Goal: Information Seeking & Learning: Learn about a topic

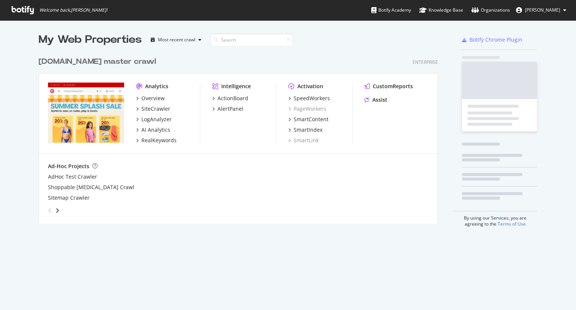
scroll to position [304, 564]
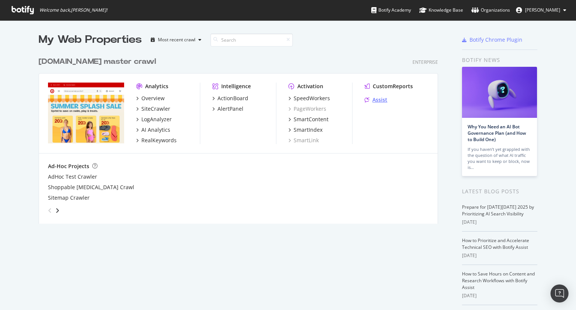
click at [374, 99] on div "Assist" at bounding box center [379, 99] width 15 height 7
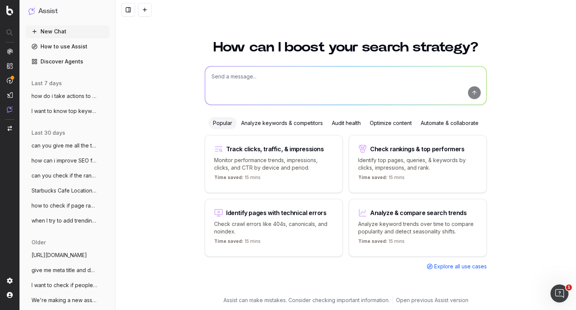
click at [285, 78] on textarea at bounding box center [345, 85] width 281 height 38
paste textarea "meta title: Starbucks at Target - Coffee, Menu & Store Hours desc: Enjoy Starbu…"
paste textarea "[URL][DOMAIN_NAME]"
type textarea "what is the meta data of this page: [URL][DOMAIN_NAME]"
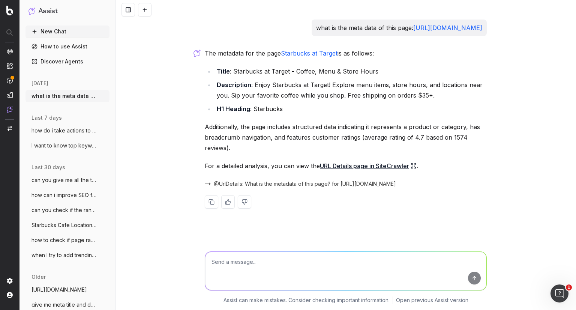
click at [307, 258] on textarea at bounding box center [345, 271] width 281 height 38
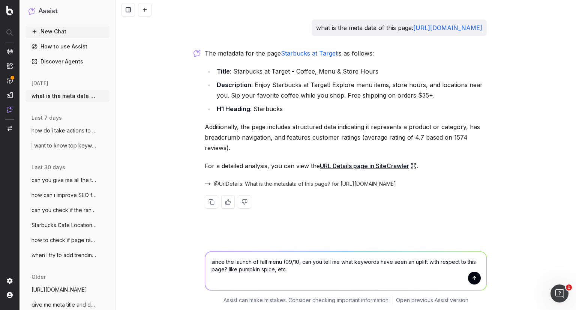
type textarea "since the launch of fall menu (09/10), can you tell me what keywords have seen …"
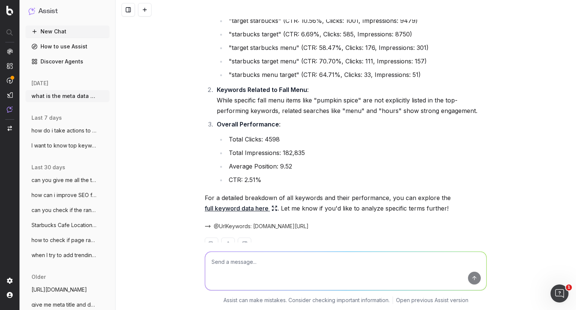
scroll to position [308, 0]
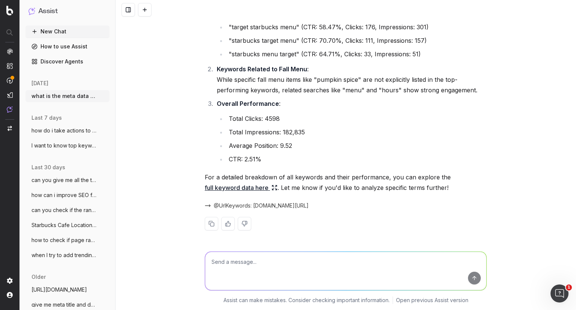
click at [253, 187] on link "full keyword data here" at bounding box center [241, 187] width 73 height 10
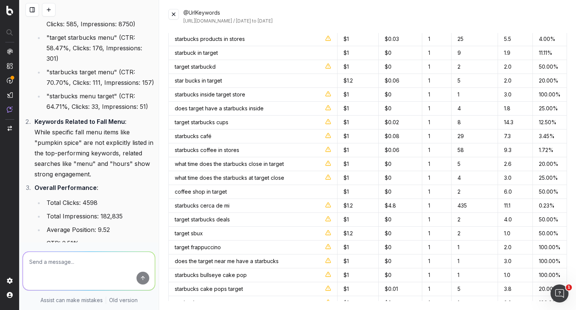
scroll to position [2393, 0]
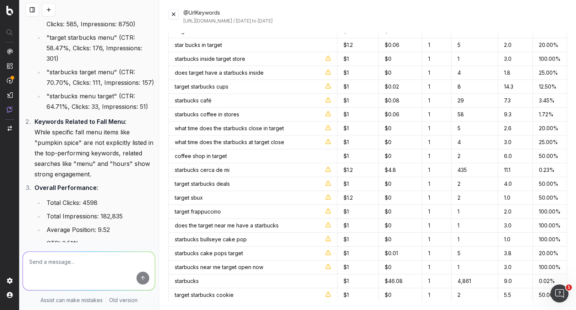
click at [178, 15] on button at bounding box center [173, 14] width 10 height 10
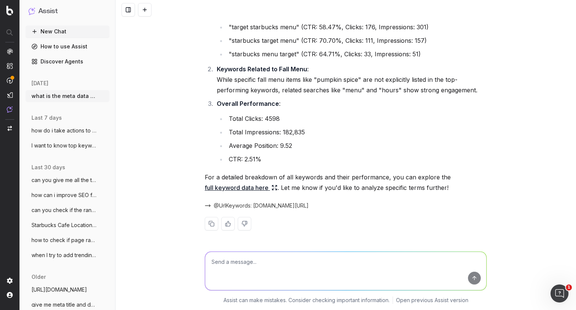
scroll to position [308, 0]
click at [245, 261] on textarea at bounding box center [345, 271] width 281 height 38
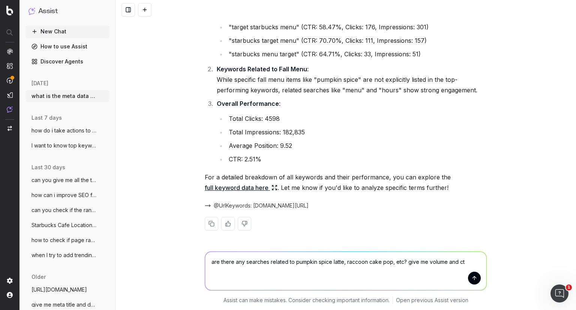
type textarea "are there any searches related to pumpkin spice latte, raccoon cake pop, etc? g…"
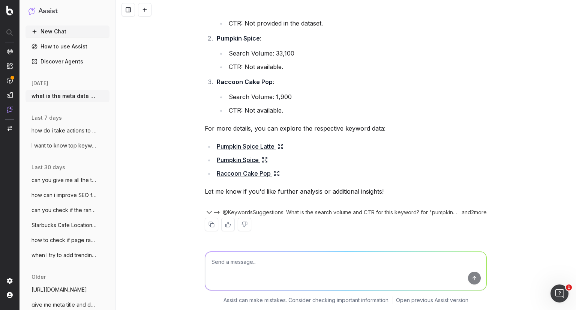
scroll to position [619, 0]
click at [264, 146] on link "Pumpkin Spice Latte" at bounding box center [250, 145] width 67 height 10
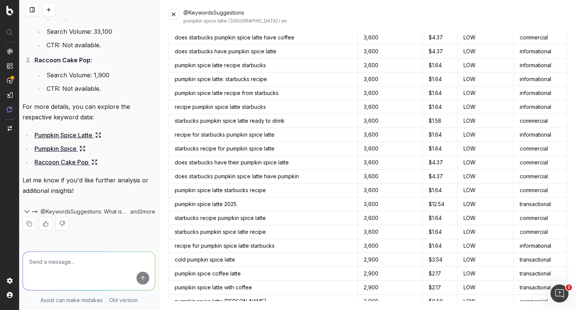
scroll to position [452, 0]
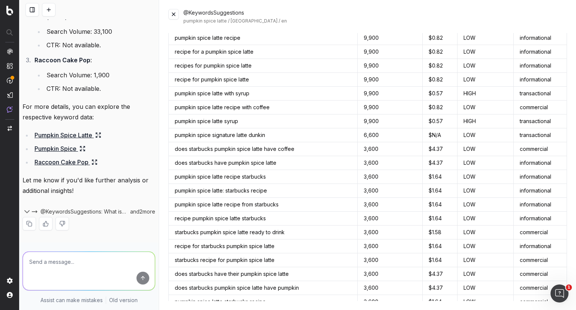
click at [172, 14] on button at bounding box center [173, 14] width 10 height 10
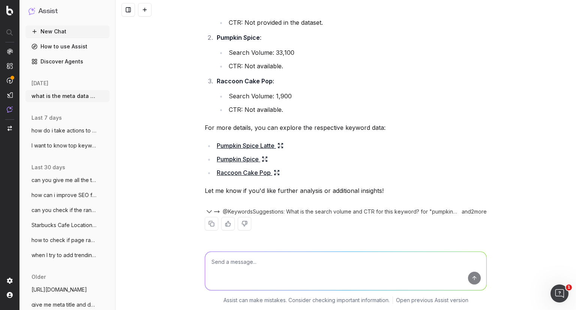
scroll to position [619, 0]
click at [259, 270] on textarea at bounding box center [345, 271] width 281 height 38
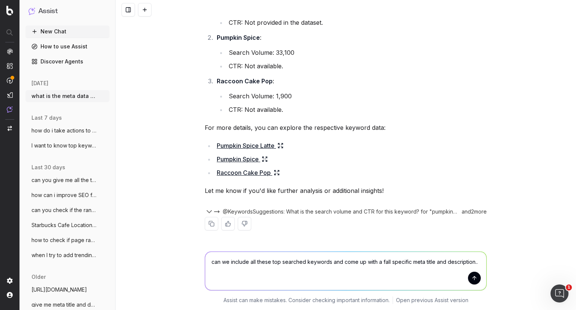
type textarea "can we include all these top searched keywords and come up with a fall specific…"
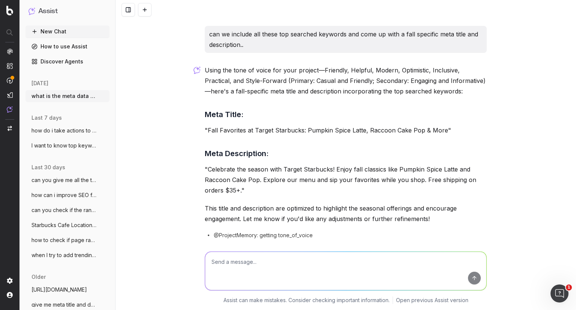
scroll to position [836, 0]
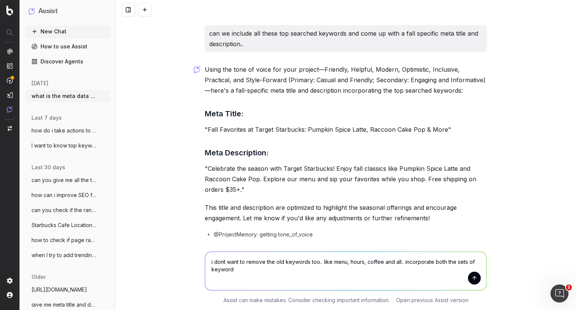
type textarea "i dont want to remove the old keywords too.. like menu, hours, coffee and all..…"
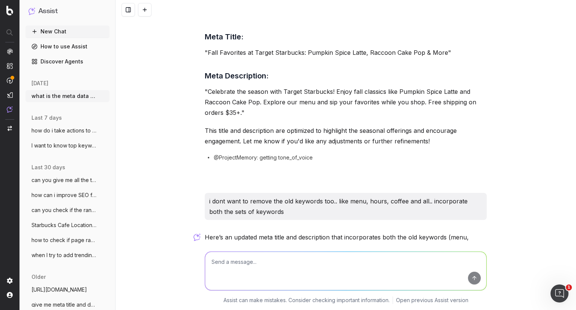
scroll to position [1073, 0]
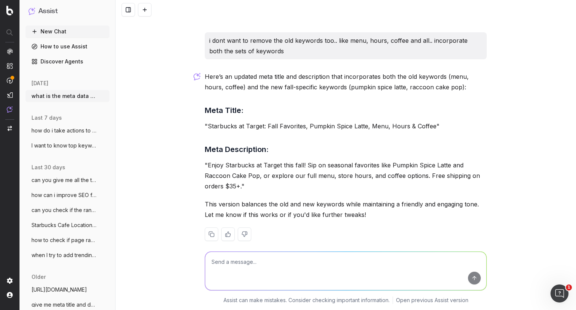
click at [311, 128] on p ""Starbucks at Target: Fall Favorites, Pumpkin Spice Latte, Menu, Hours & Coffee"" at bounding box center [346, 126] width 282 height 10
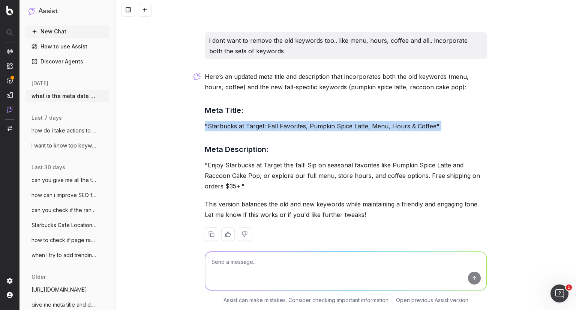
click at [311, 128] on p ""Starbucks at Target: Fall Favorites, Pumpkin Spice Latte, Menu, Hours & Coffee"" at bounding box center [346, 126] width 282 height 10
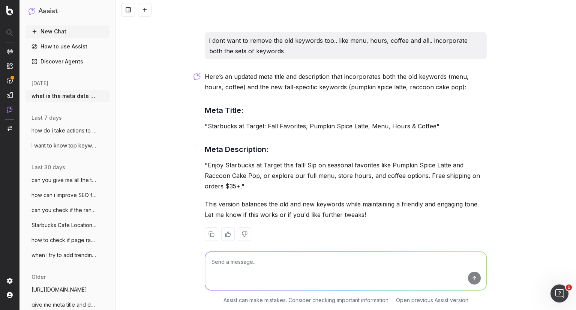
click at [317, 168] on p ""Enjoy Starbucks at Target this fall! Sip on seasonal favorites like Pumpkin Sp…" at bounding box center [346, 175] width 282 height 31
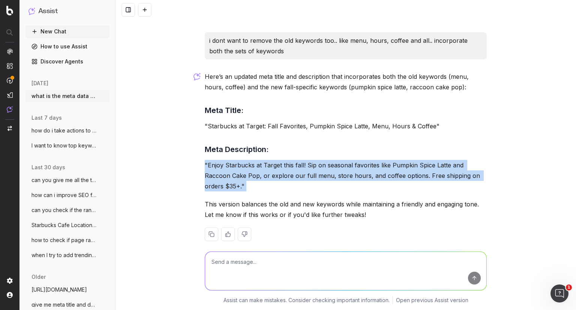
click at [317, 168] on p ""Enjoy Starbucks at Target this fall! Sip on seasonal favorites like Pumpkin Sp…" at bounding box center [346, 175] width 282 height 31
click at [317, 172] on p ""Enjoy Starbucks at Target this fall! Sip on seasonal favorites like Pumpkin Sp…" at bounding box center [346, 175] width 282 height 31
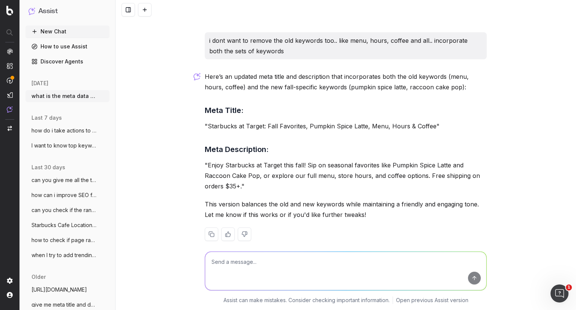
click at [319, 249] on div at bounding box center [346, 269] width 288 height 54
click at [319, 252] on textarea at bounding box center [345, 271] width 281 height 38
type textarea "has raccoon cake pop got a high search volume? no right. .why are you includign…"
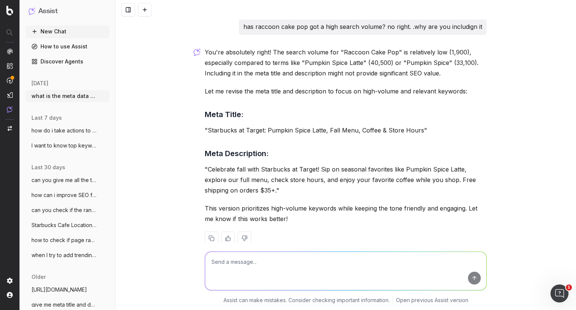
scroll to position [1312, 0]
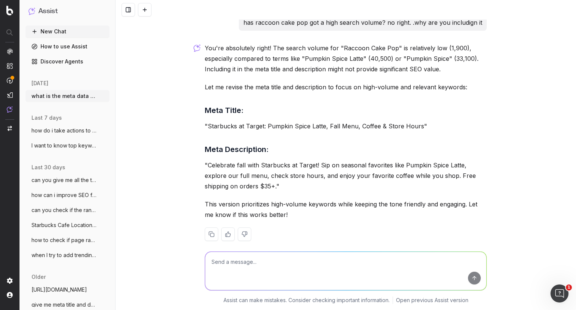
click at [311, 121] on p ""Starbucks at Target: Pumpkin Spice Latte, Fall Menu, Coffee & Store Hours"" at bounding box center [346, 126] width 282 height 10
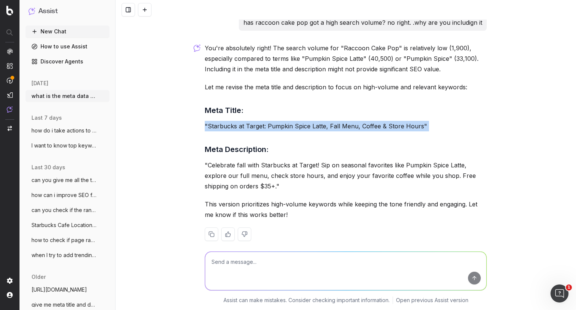
click at [311, 121] on p ""Starbucks at Target: Pumpkin Spice Latte, Fall Menu, Coffee & Store Hours"" at bounding box center [346, 126] width 282 height 10
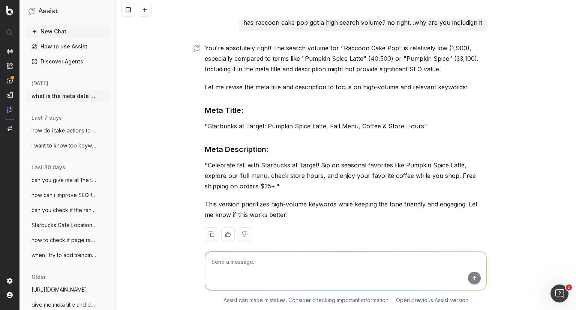
click at [307, 163] on p ""Celebrate fall with Starbucks at Target! Sip on seasonal favorites like Pumpki…" at bounding box center [346, 175] width 282 height 31
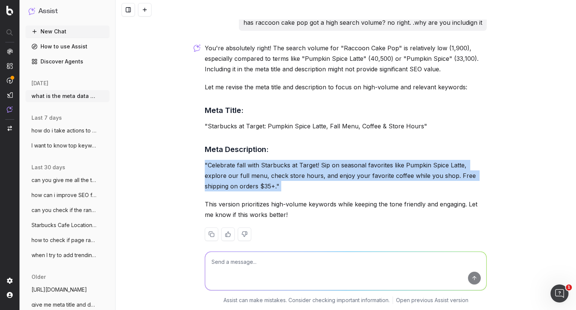
click at [307, 163] on p ""Celebrate fall with Starbucks at Target! Sip on seasonal favorites like Pumpki…" at bounding box center [346, 175] width 282 height 31
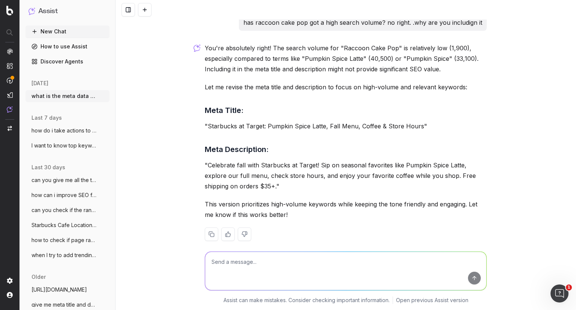
click at [315, 253] on textarea at bounding box center [345, 271] width 281 height 38
type textarea "are people searching with the keyword 'fall'?"
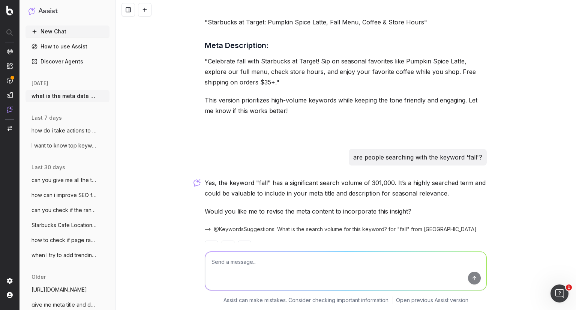
scroll to position [1429, 0]
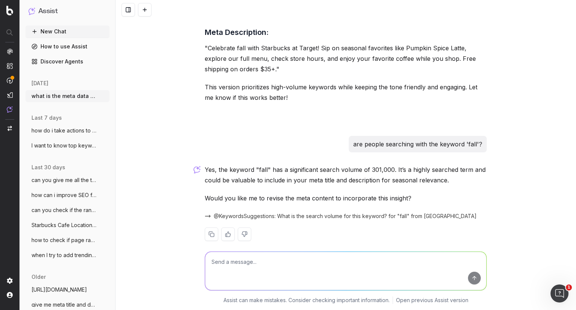
click at [319, 264] on textarea at bounding box center [345, 271] width 281 height 38
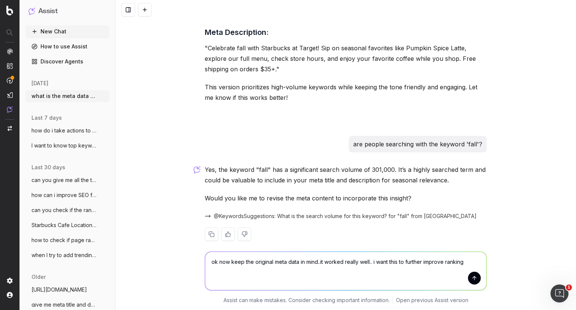
click at [400, 262] on textarea "ok now keep the original meta data in mind..it worked really well.. i want this…" at bounding box center [345, 271] width 281 height 38
type textarea "ok now keep the original meta data in mind..it worked really well.. i want this…"
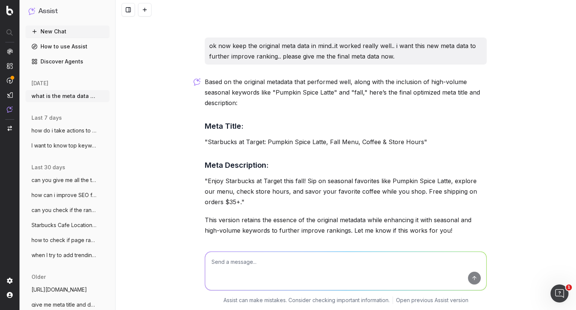
scroll to position [1644, 0]
click at [307, 136] on p ""Starbucks at Target: Pumpkin Spice Latte, Fall Menu, Coffee & Store Hours"" at bounding box center [346, 141] width 282 height 10
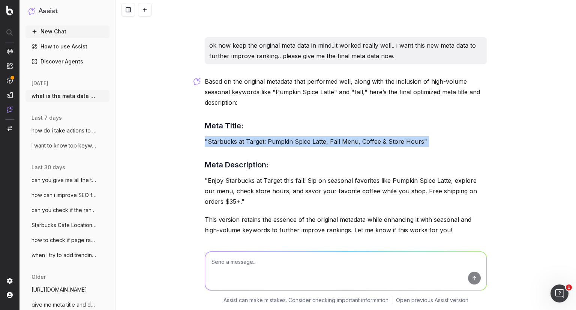
click at [307, 136] on p ""Starbucks at Target: Pumpkin Spice Latte, Fall Menu, Coffee & Store Hours"" at bounding box center [346, 141] width 282 height 10
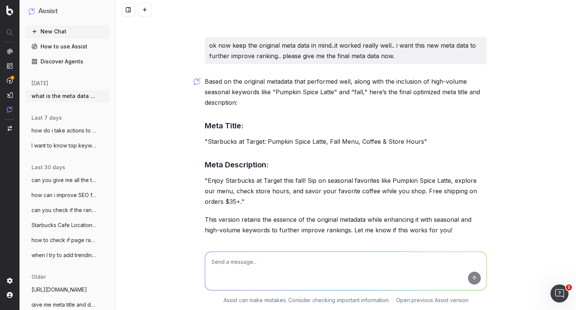
click at [306, 175] on p ""Enjoy Starbucks at Target this fall! Sip on seasonal favorites like Pumpkin Sp…" at bounding box center [346, 190] width 282 height 31
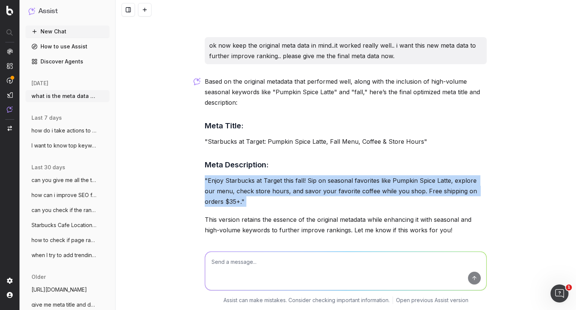
click at [306, 175] on p ""Enjoy Starbucks at Target this fall! Sip on seasonal favorites like Pumpkin Sp…" at bounding box center [346, 190] width 282 height 31
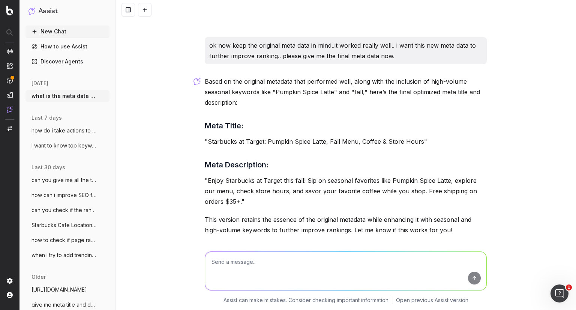
click at [294, 214] on p "This version retains the essence of the original metadata while enhancing it wi…" at bounding box center [346, 224] width 282 height 21
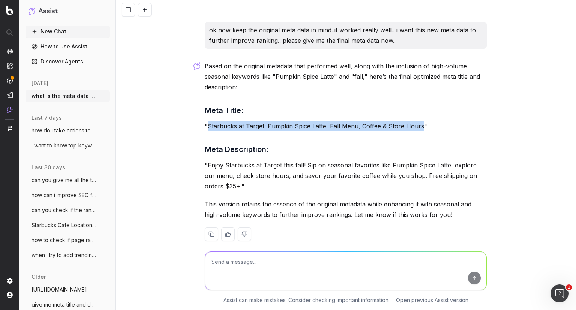
drag, startPoint x: 415, startPoint y: 114, endPoint x: 205, endPoint y: 115, distance: 209.2
click at [205, 121] on p ""Starbucks at Target: Pumpkin Spice Latte, Fall Menu, Coffee & Store Hours"" at bounding box center [346, 126] width 282 height 10
copy p "Starbucks at Target: Pumpkin Spice Latte, Fall Menu, Coffee & Store Hours"
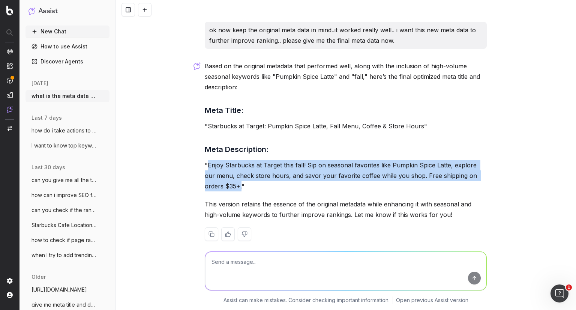
drag, startPoint x: 218, startPoint y: 175, endPoint x: 205, endPoint y: 157, distance: 22.9
click at [205, 160] on p ""Enjoy Starbucks at Target this fall! Sip on seasonal favorites like Pumpkin Sp…" at bounding box center [346, 175] width 282 height 31
copy p "Enjoy Starbucks at Target this fall! Sip on seasonal favorites like Pumpkin Spi…"
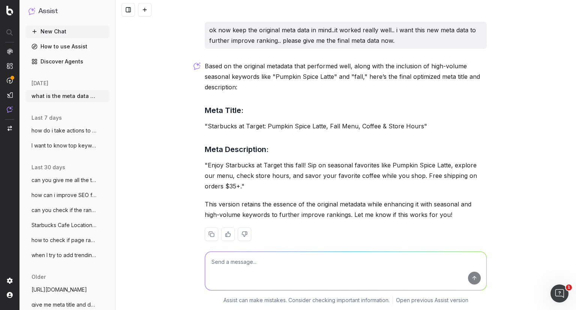
click at [298, 252] on textarea at bounding box center [345, 271] width 281 height 38
type textarea "what else can i do to improve ranking"
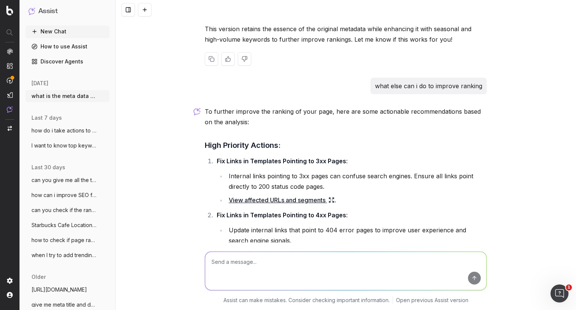
scroll to position [1835, 0]
click at [297, 194] on link "View affected URLs and segments" at bounding box center [282, 199] width 106 height 10
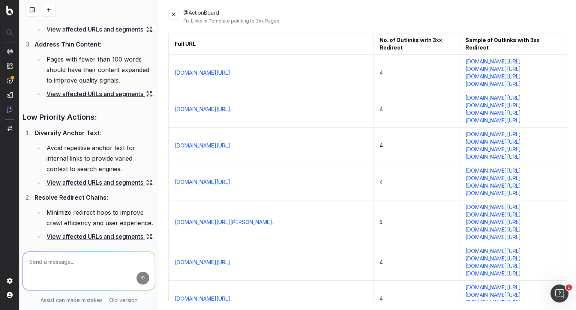
scroll to position [3207, 0]
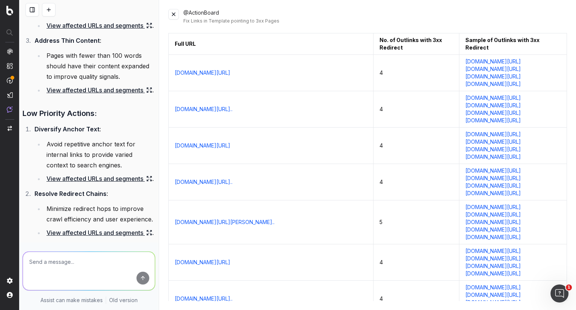
click at [75, 257] on textarea at bounding box center [89, 271] width 132 height 38
paste textarea "Enjoy Starbucks at Target this fall! Sip on seasonal favorites like Pumpkin Spi…"
paste textarea "[URL][DOMAIN_NAME]"
type textarea "can you show me affected URLs for my URL [URL][DOMAIN_NAME]"
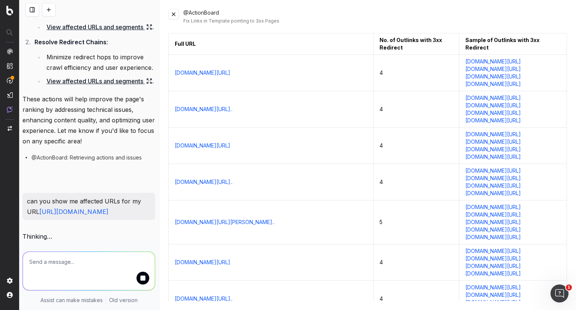
scroll to position [3705, 0]
click at [178, 13] on button at bounding box center [173, 14] width 10 height 10
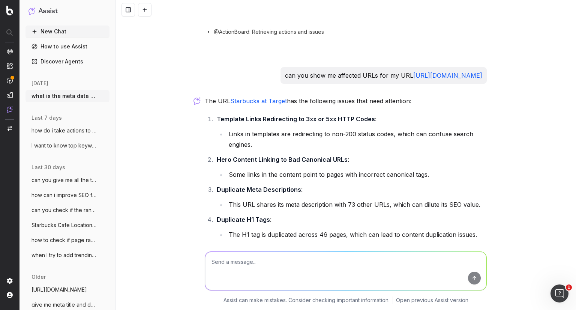
scroll to position [2548, 0]
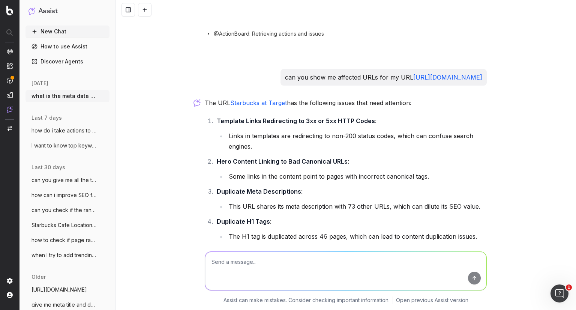
click at [248, 99] on link "Starbucks at Target" at bounding box center [258, 102] width 57 height 7
click at [364, 264] on textarea at bounding box center [345, 271] width 281 height 38
type textarea "for point 1, give me the list so i can explore those broken links"
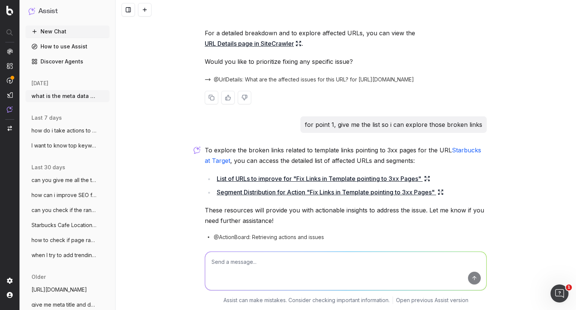
scroll to position [2837, 0]
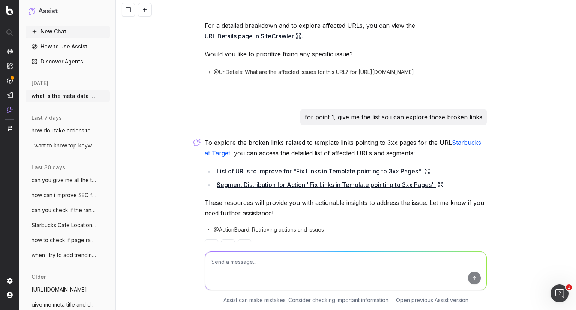
click at [339, 166] on link "List of URLs to improve for "Fix Links in Template pointing to 3xx Pages"" at bounding box center [323, 171] width 213 height 10
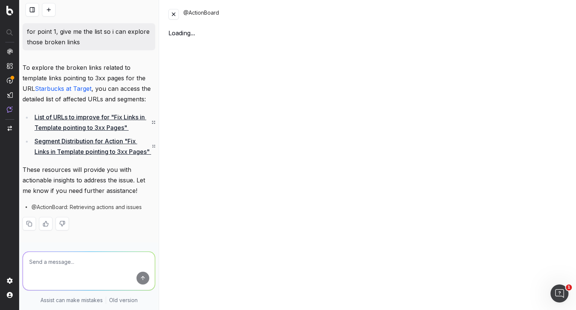
scroll to position [4392, 0]
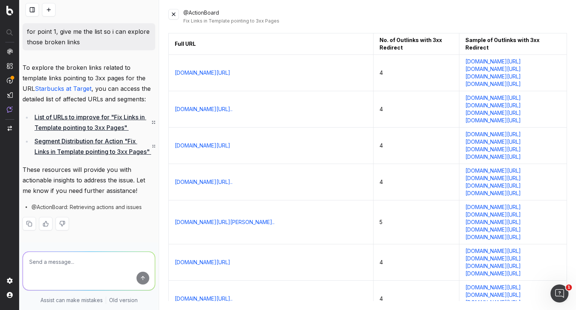
click at [61, 137] on link "Segment Distribution for Action "Fix Links in Template pointing to 3xx Pages"" at bounding box center [94, 146] width 121 height 21
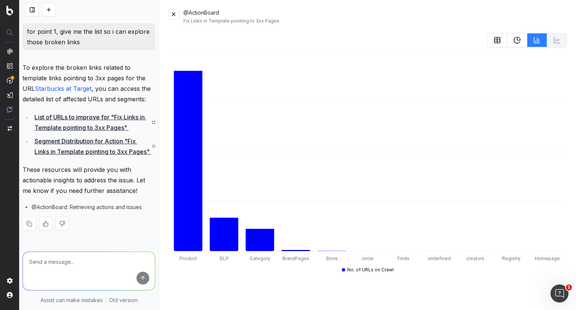
click at [91, 112] on link "List of URLs to improve for "Fix Links in Template pointing to 3xx Pages"" at bounding box center [94, 122] width 121 height 21
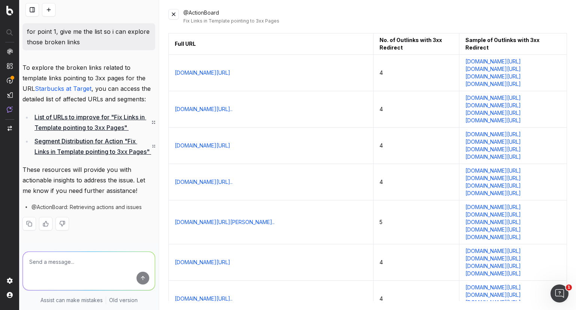
click at [211, 76] on link "[DOMAIN_NAME][URL]" at bounding box center [202, 72] width 55 height 7
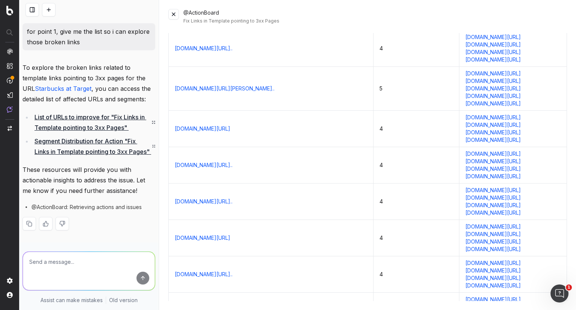
scroll to position [0, 0]
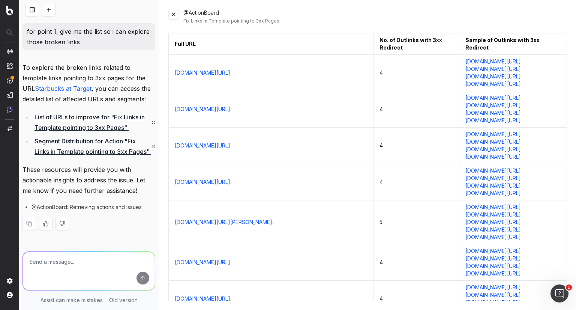
click at [174, 18] on button at bounding box center [173, 14] width 10 height 10
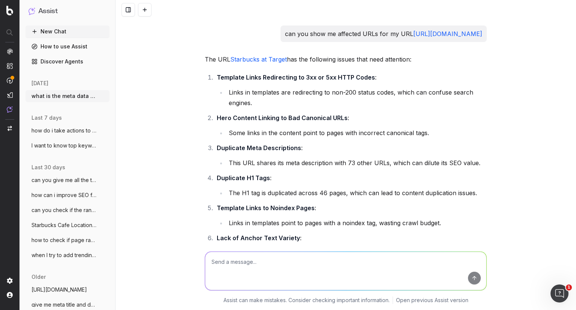
scroll to position [2591, 0]
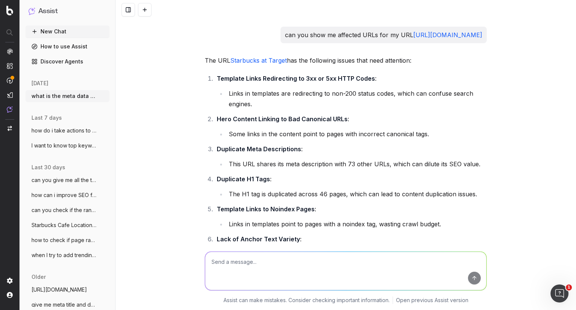
click at [306, 115] on strong "Hero Content Linking to Bad Canonical URLs" at bounding box center [282, 118] width 131 height 7
click at [316, 129] on li "Some links in the content point to pages with incorrect canonical tags." at bounding box center [356, 134] width 260 height 10
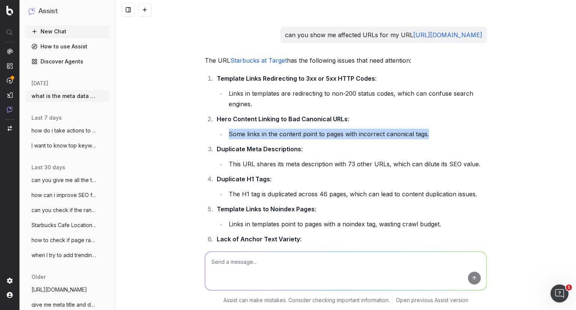
click at [316, 129] on li "Some links in the content point to pages with incorrect canonical tags." at bounding box center [356, 134] width 260 height 10
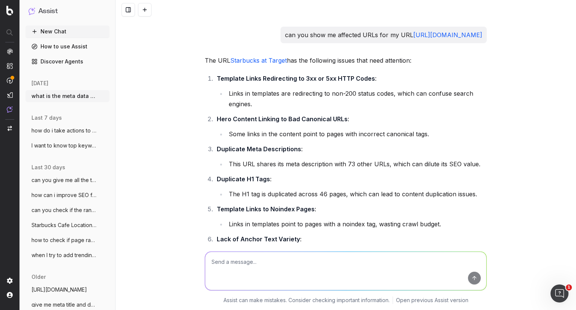
click at [282, 264] on textarea at bounding box center [345, 271] width 281 height 38
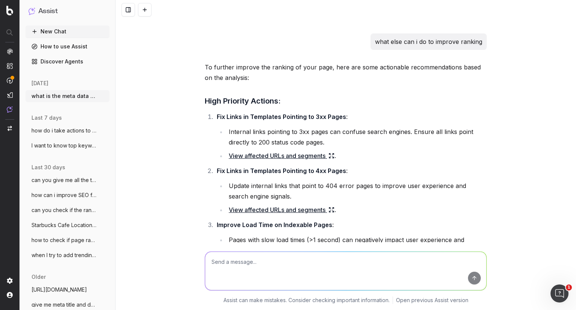
scroll to position [1879, 0]
click at [328, 207] on icon at bounding box center [331, 210] width 6 height 6
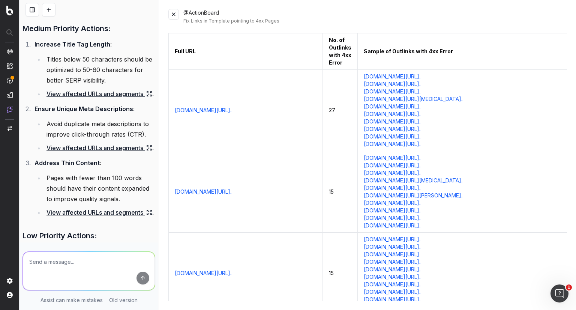
scroll to position [3087, 0]
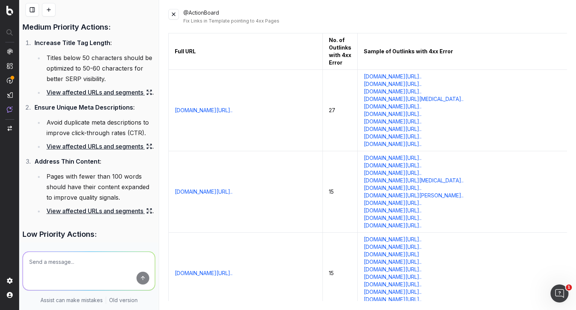
click at [105, 256] on textarea at bounding box center [89, 271] width 132 height 38
type textarea "deduplicte h1 tags - explian"
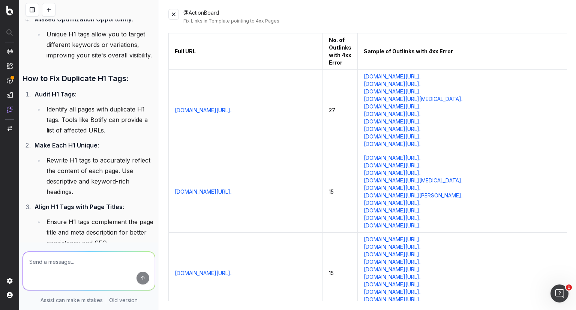
scroll to position [4564, 0]
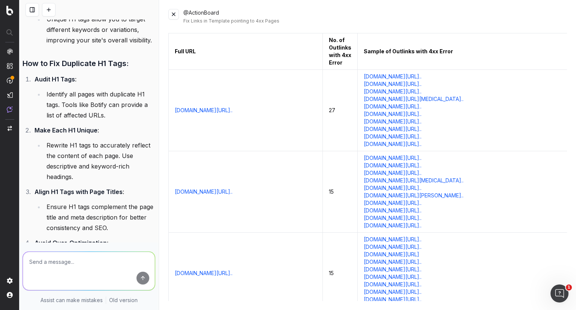
click at [174, 10] on button at bounding box center [173, 14] width 10 height 10
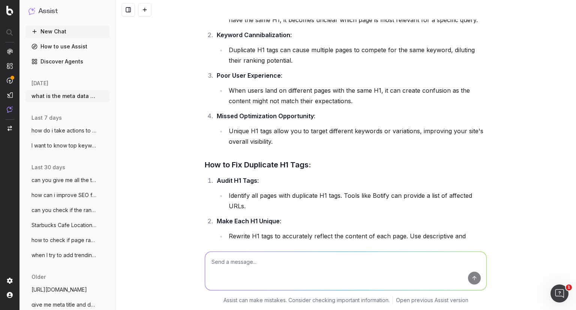
scroll to position [3392, 0]
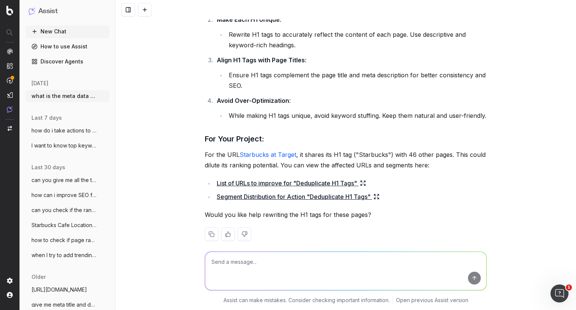
click at [310, 178] on link "List of URLs to improve for "Deduplicate H1 Tags"" at bounding box center [291, 183] width 149 height 10
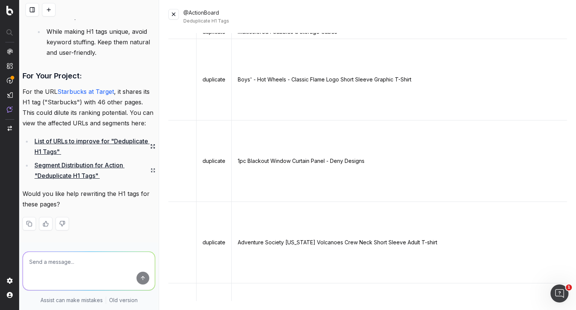
scroll to position [0, 0]
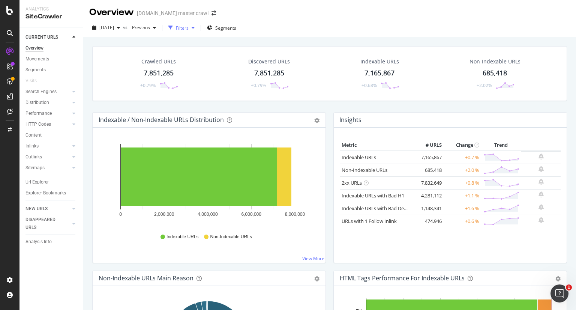
click at [198, 26] on div "button" at bounding box center [193, 27] width 9 height 4
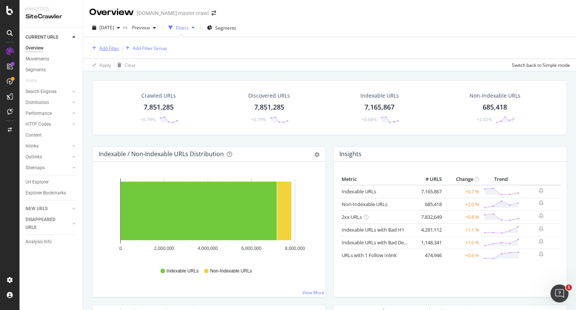
click at [109, 49] on div "Add Filter" at bounding box center [109, 48] width 20 height 6
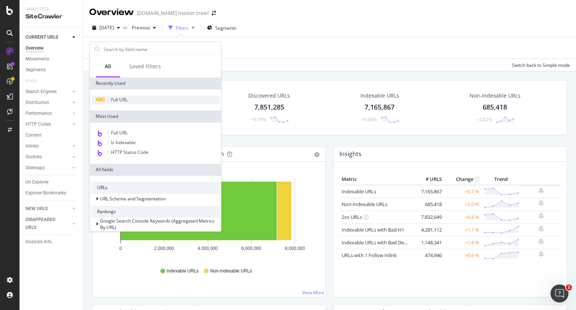
click at [114, 95] on div "Full URL" at bounding box center [155, 99] width 128 height 9
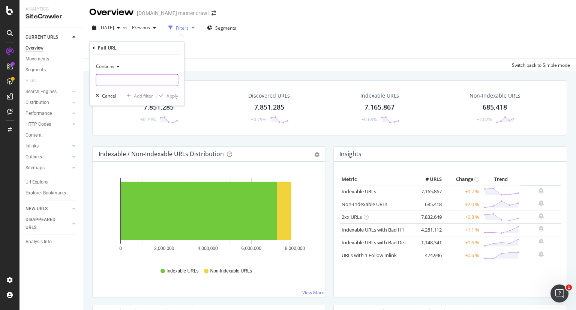
click at [125, 81] on input "text" at bounding box center [137, 80] width 82 height 12
paste input "[URL][DOMAIN_NAME]"
type input "[URL][DOMAIN_NAME]"
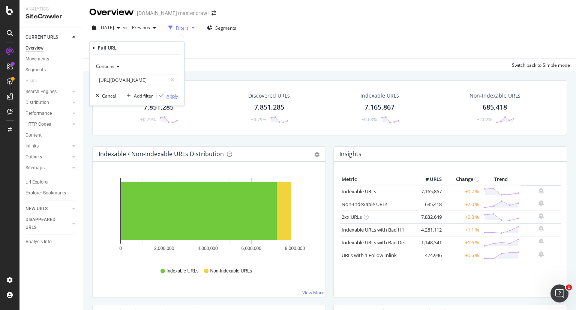
click at [167, 94] on div "Apply" at bounding box center [172, 96] width 12 height 6
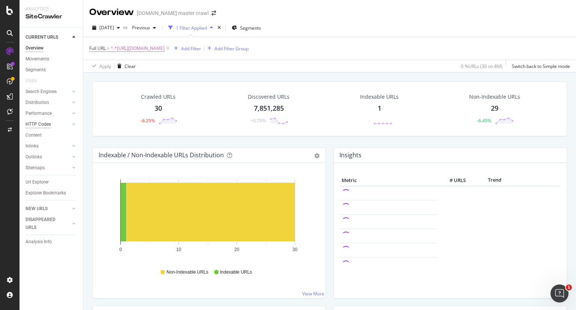
click at [43, 125] on div "HTTP Codes" at bounding box center [37, 124] width 25 height 8
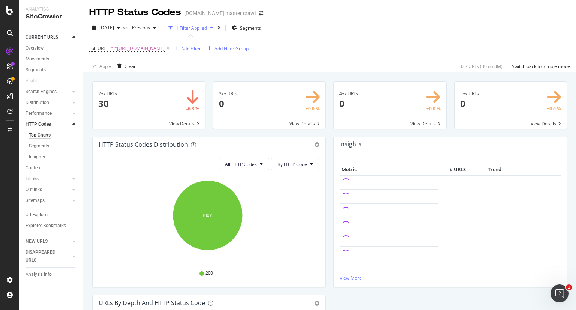
click at [184, 118] on span at bounding box center [149, 105] width 112 height 47
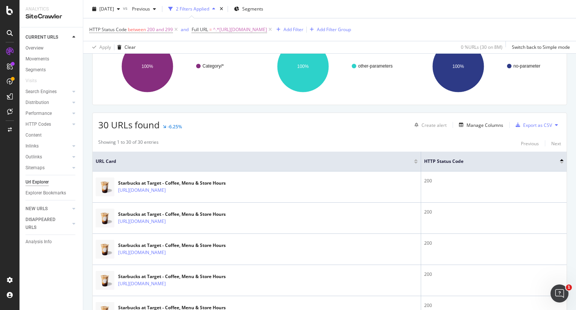
scroll to position [133, 0]
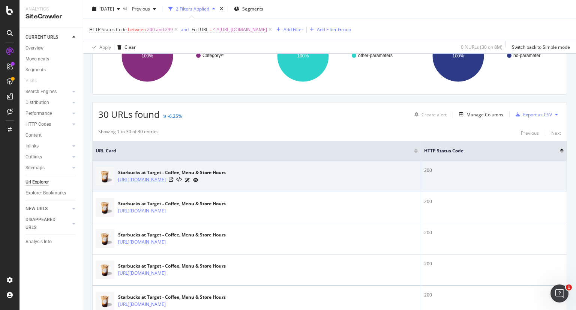
click at [166, 177] on link "https://www.target.com/c/starbucks/-/N-5cofwZhz89j" at bounding box center [142, 179] width 48 height 7
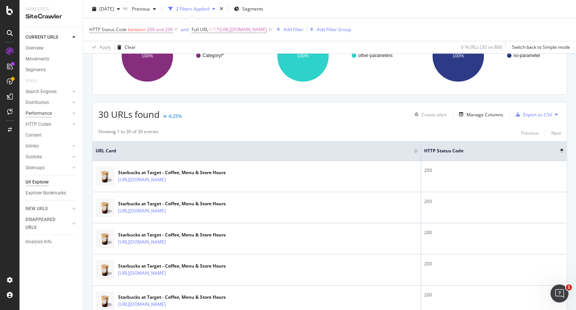
click at [43, 115] on div "Performance" at bounding box center [38, 113] width 26 height 8
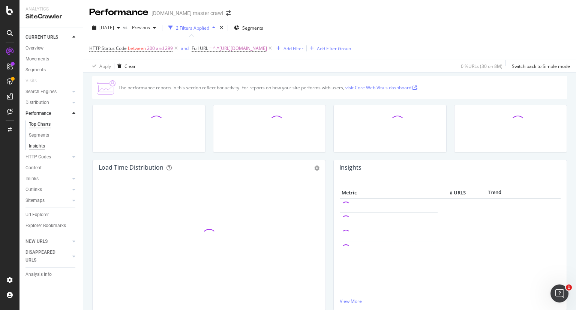
click at [40, 148] on div "Insights" at bounding box center [37, 146] width 16 height 8
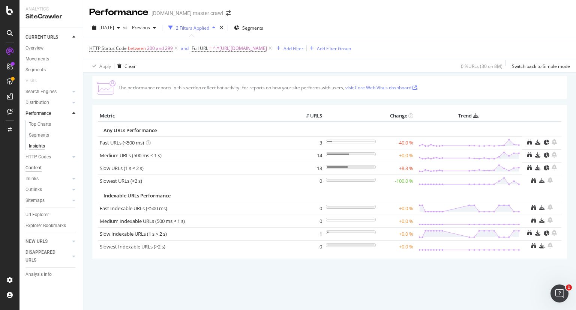
click at [37, 169] on div "Content" at bounding box center [33, 168] width 16 height 8
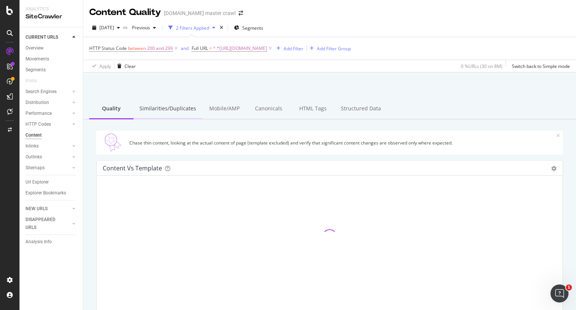
click at [178, 106] on div "Similarities/Duplicates" at bounding box center [167, 109] width 69 height 21
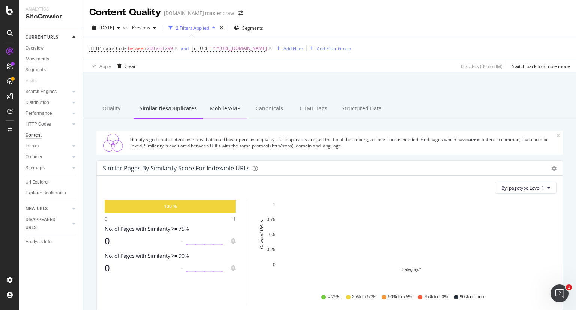
scroll to position [67, 0]
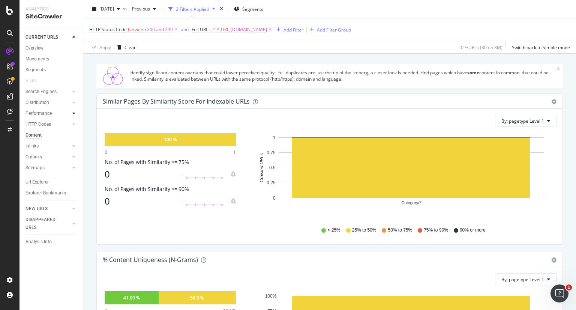
click at [72, 113] on icon at bounding box center [73, 113] width 3 height 4
click at [71, 102] on div at bounding box center [73, 102] width 7 height 7
click at [72, 92] on icon at bounding box center [73, 91] width 3 height 4
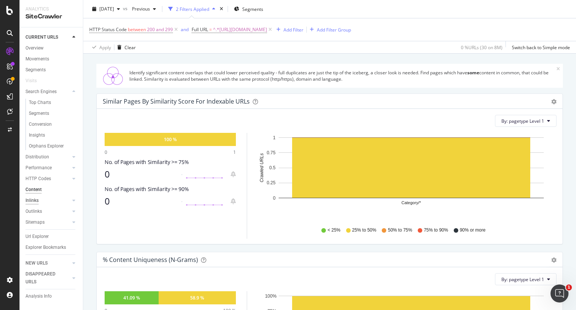
click at [36, 203] on div "Inlinks" at bounding box center [31, 200] width 13 height 8
